Goal: Transaction & Acquisition: Purchase product/service

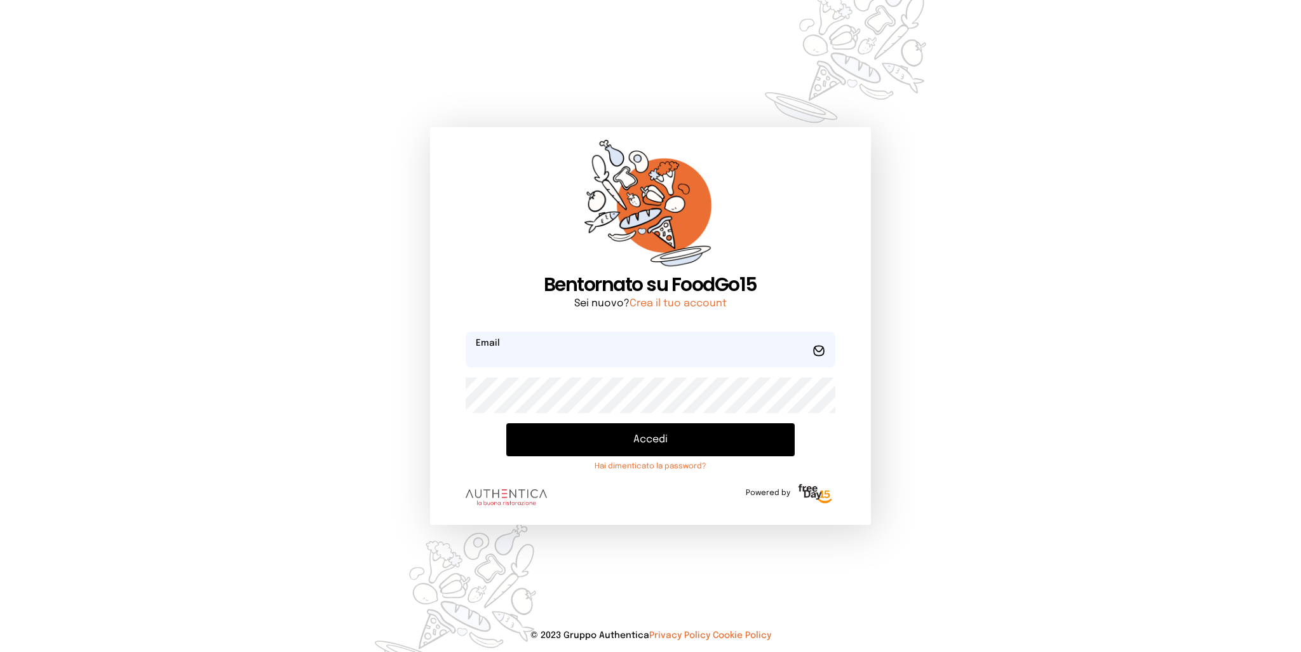
type input "**********"
click at [610, 442] on button "Accedi" at bounding box center [650, 439] width 288 height 33
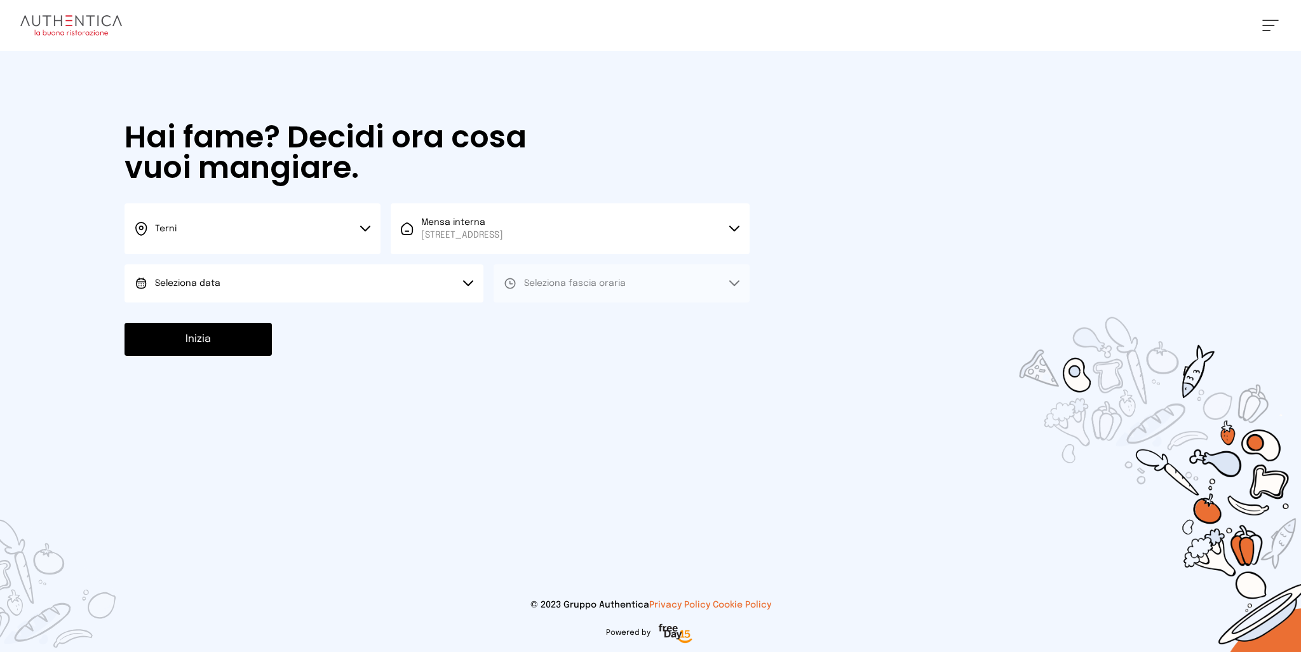
click at [241, 283] on button "Seleziona data" at bounding box center [303, 283] width 359 height 38
click at [231, 313] on li "[DATE], [DATE]" at bounding box center [303, 318] width 359 height 33
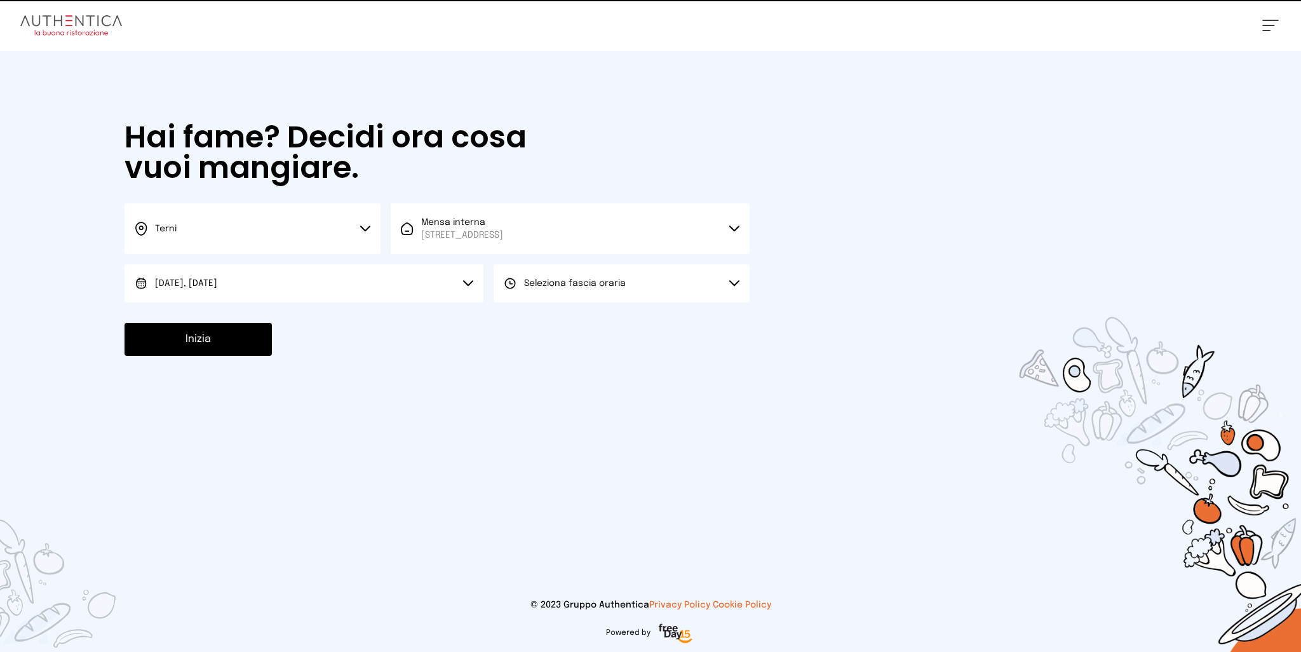
click at [603, 288] on span "Seleziona fascia oraria" at bounding box center [575, 283] width 102 height 13
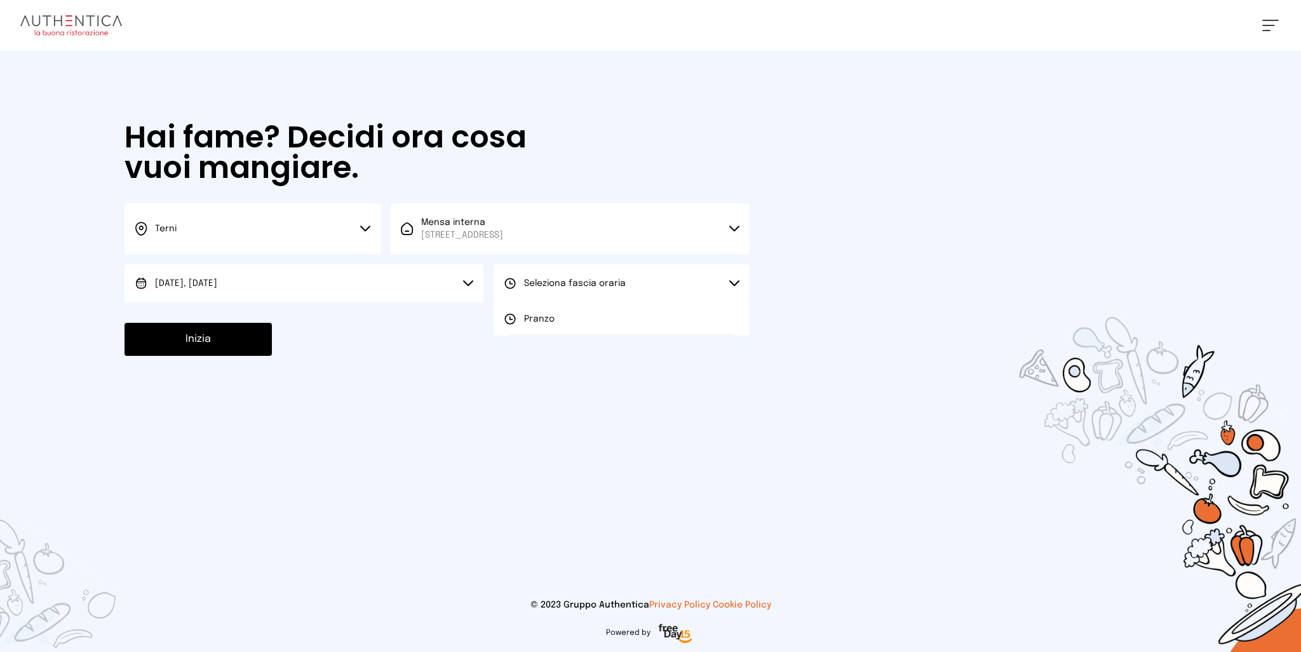
click at [546, 322] on span "Pranzo" at bounding box center [539, 318] width 30 height 13
click at [170, 336] on button "Inizia" at bounding box center [197, 339] width 147 height 33
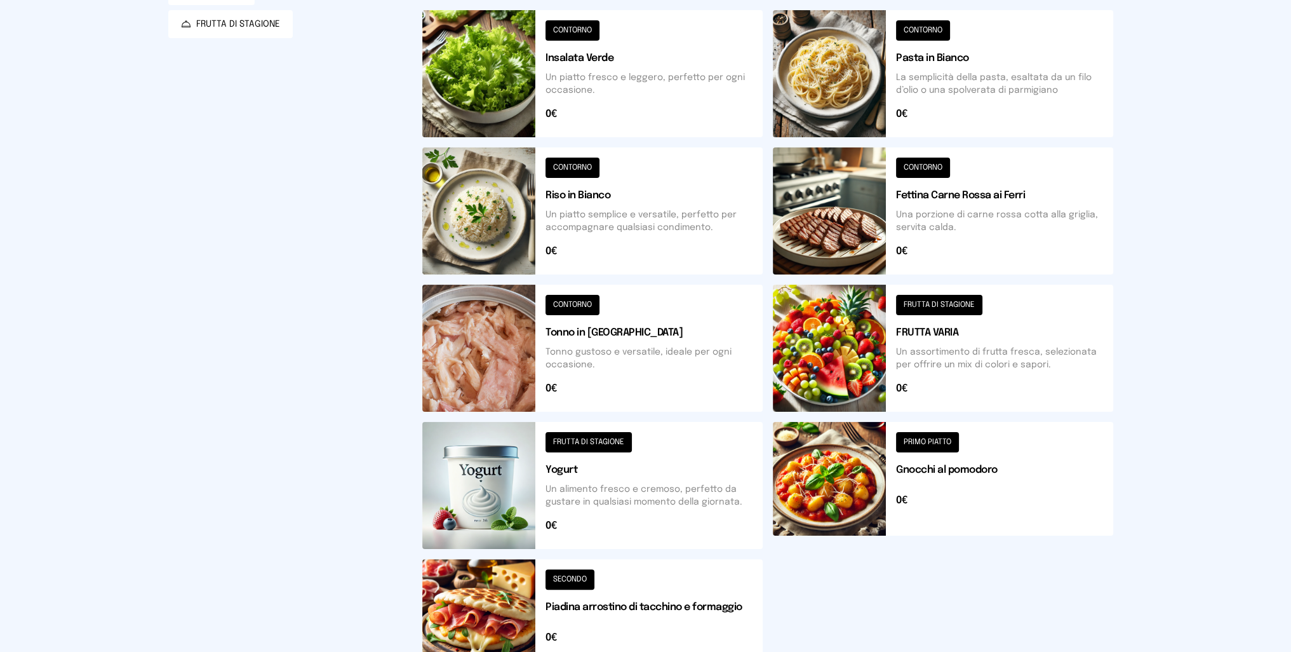
scroll to position [318, 0]
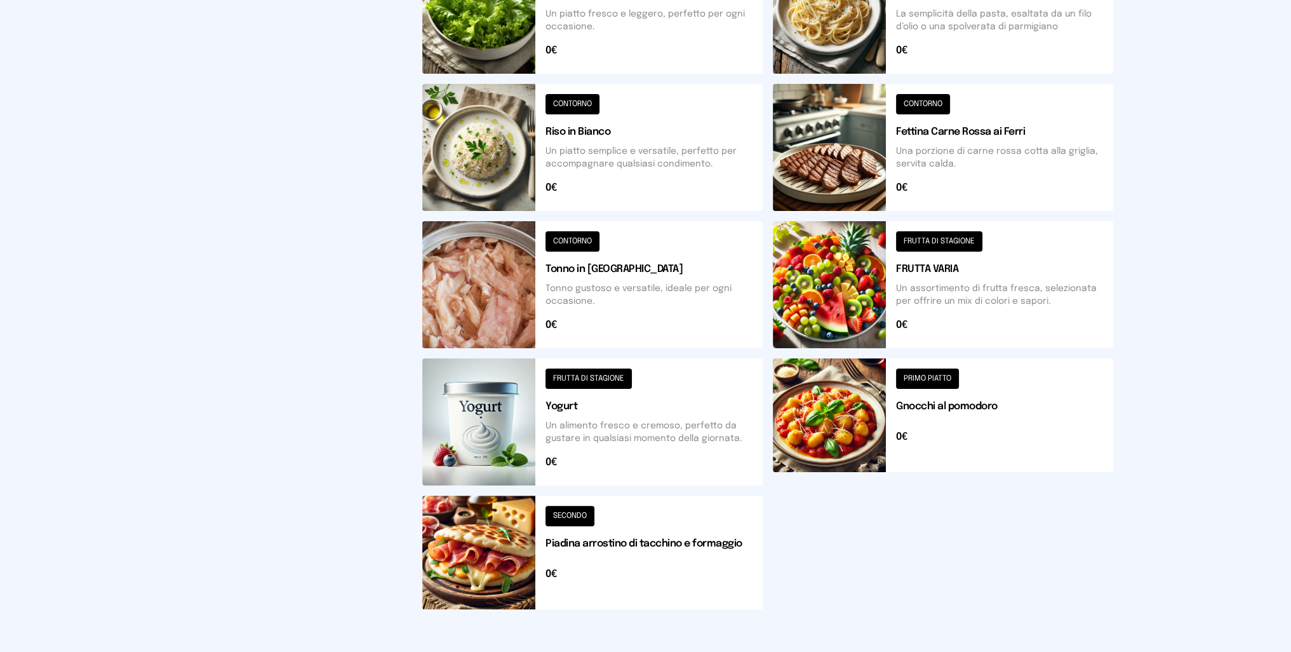
click at [493, 549] on button at bounding box center [592, 552] width 340 height 114
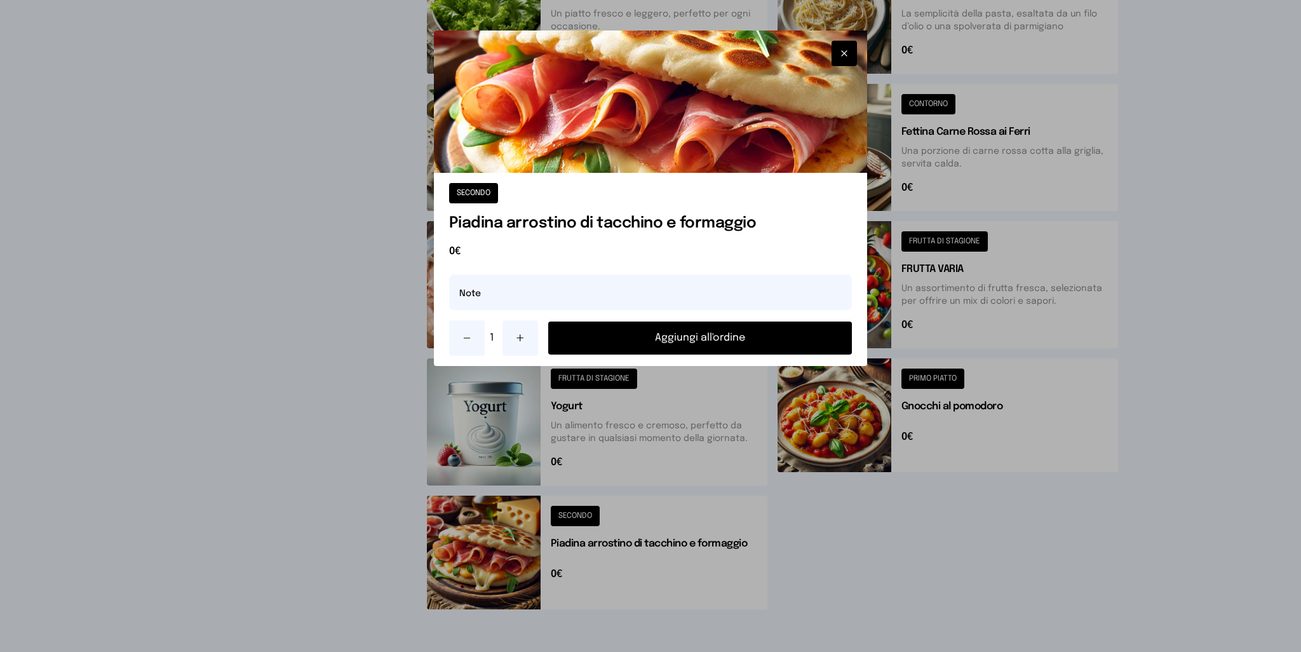
click at [728, 335] on button "Aggiungi all'ordine" at bounding box center [700, 337] width 304 height 33
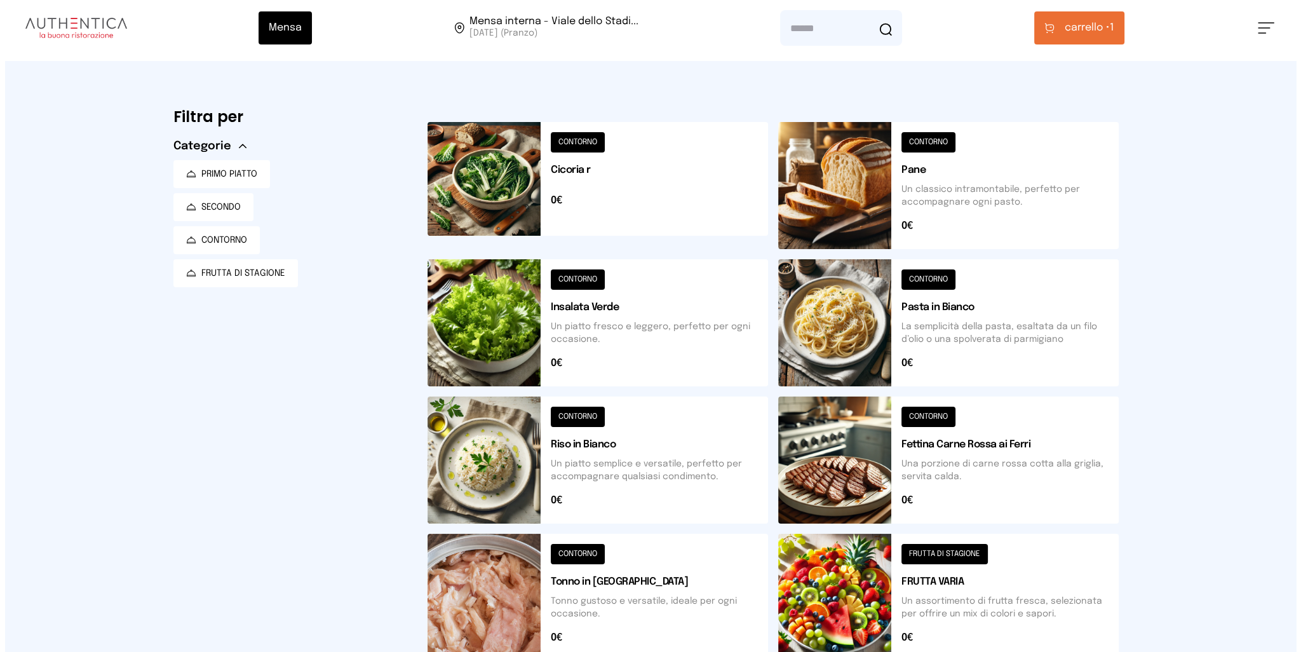
scroll to position [0, 0]
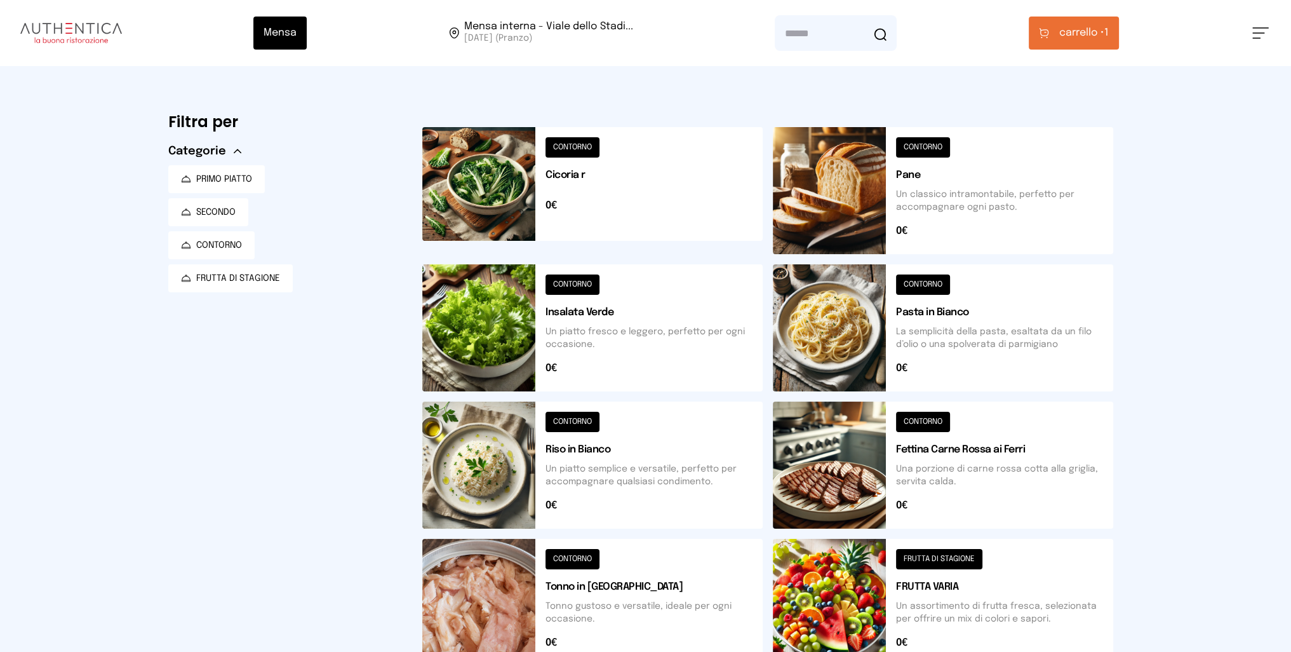
click at [1083, 26] on span "carrello •" at bounding box center [1081, 32] width 45 height 15
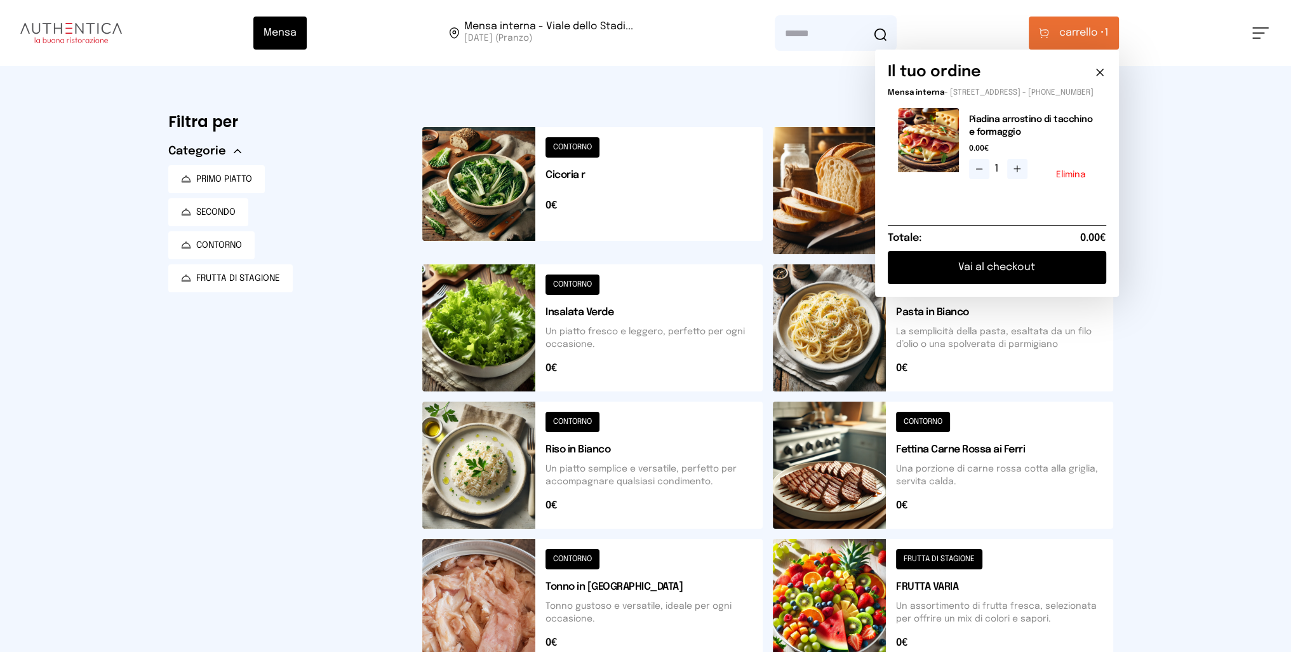
click at [1023, 280] on button "Vai al checkout" at bounding box center [997, 267] width 218 height 33
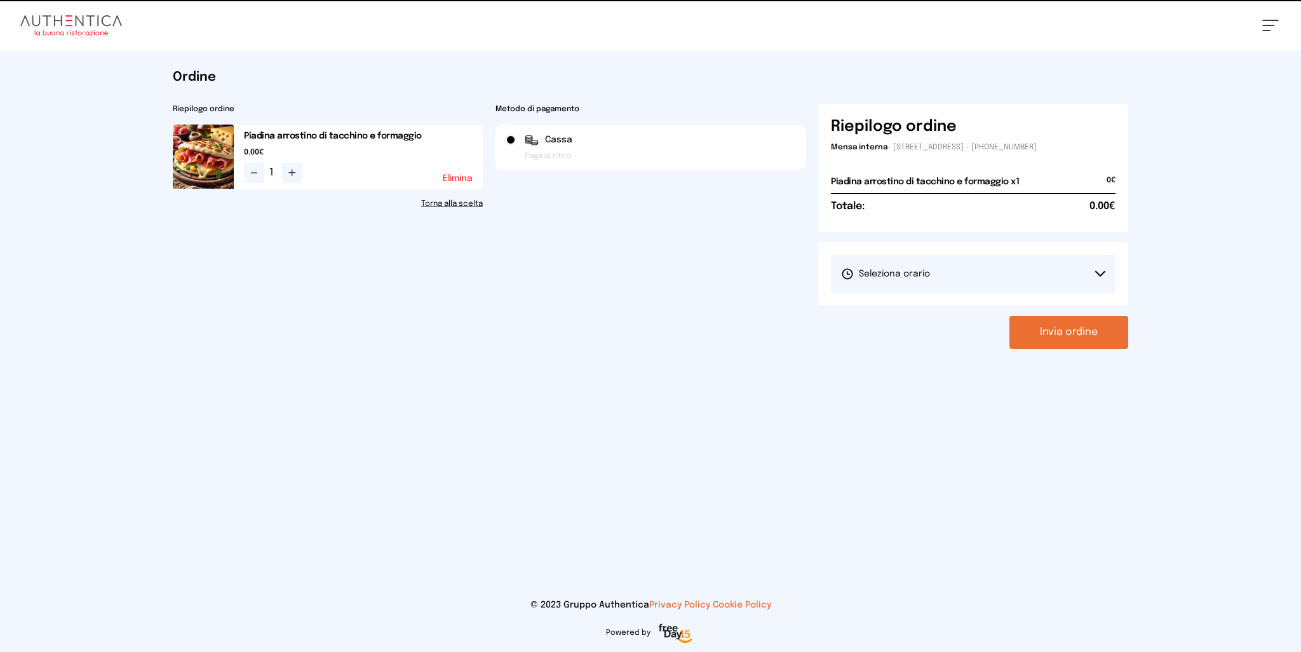
click at [989, 280] on button "Seleziona orario" at bounding box center [973, 274] width 284 height 38
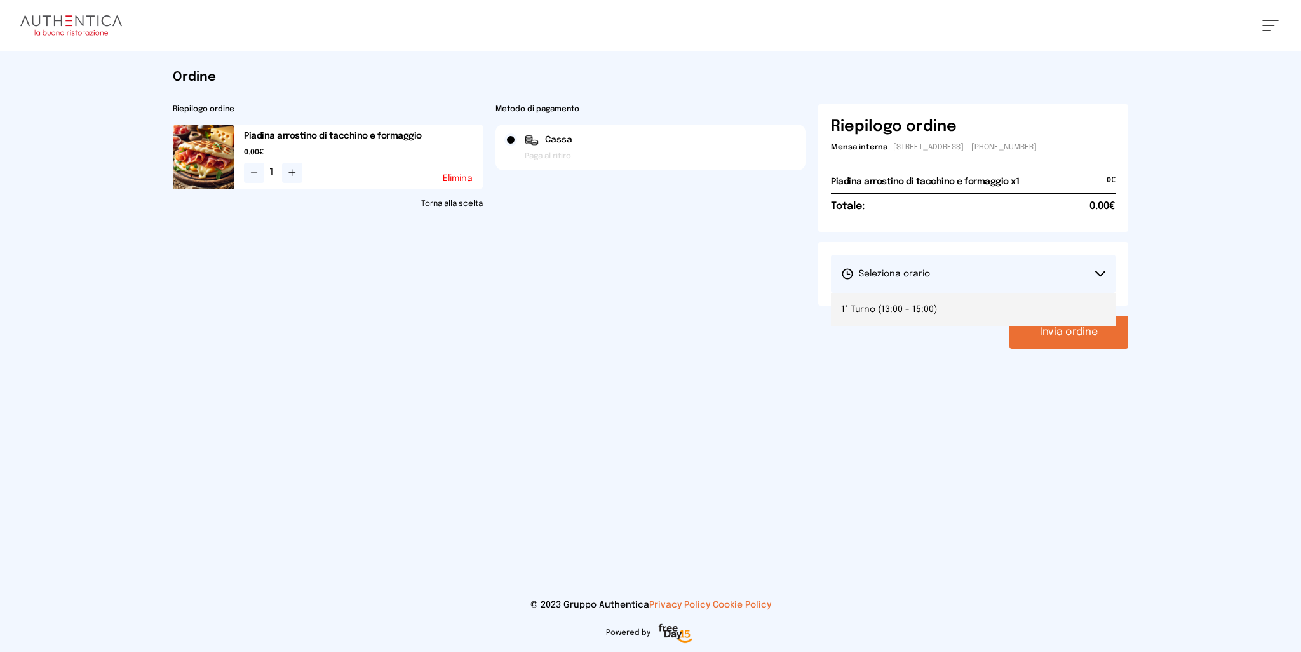
click at [955, 309] on li "1° Turno (13:00 - 15:00)" at bounding box center [973, 309] width 284 height 33
click at [1090, 327] on button "Invia ordine" at bounding box center [1068, 332] width 119 height 33
